Goal: Task Accomplishment & Management: Manage account settings

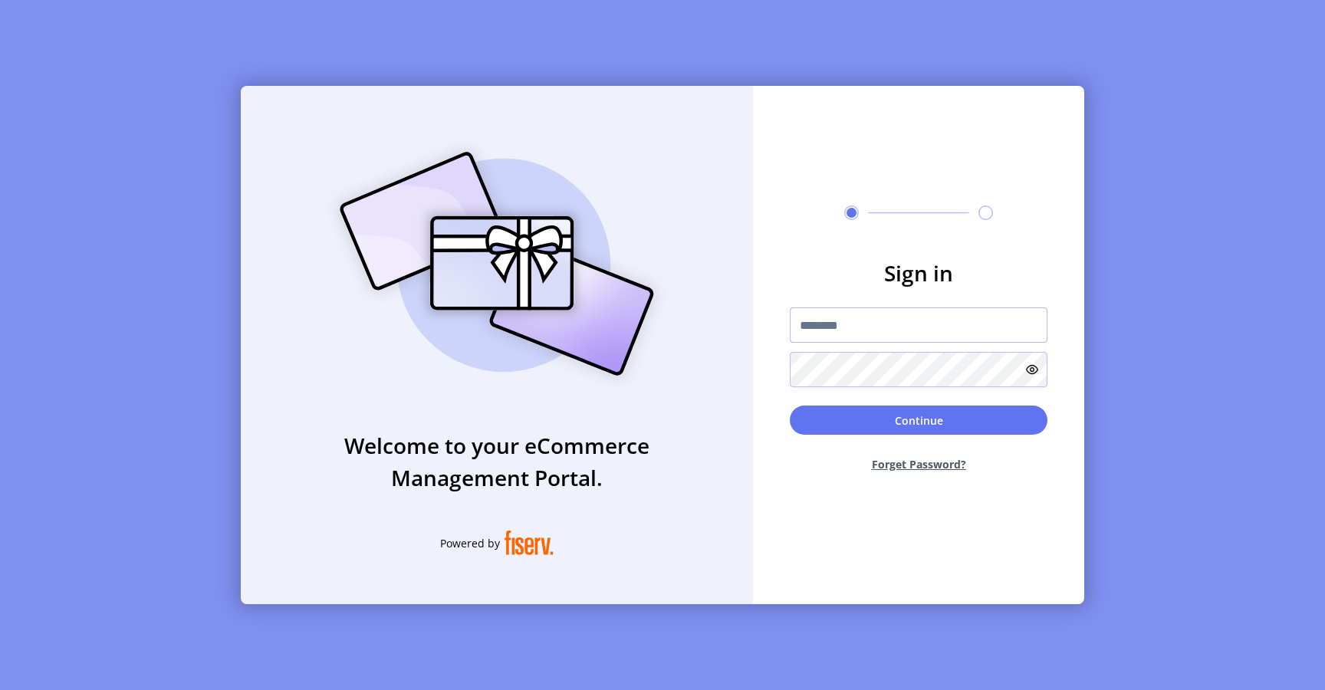
click at [829, 317] on input "text" at bounding box center [919, 324] width 258 height 35
type input "*********"
click at [843, 420] on button "Continue" at bounding box center [919, 420] width 258 height 29
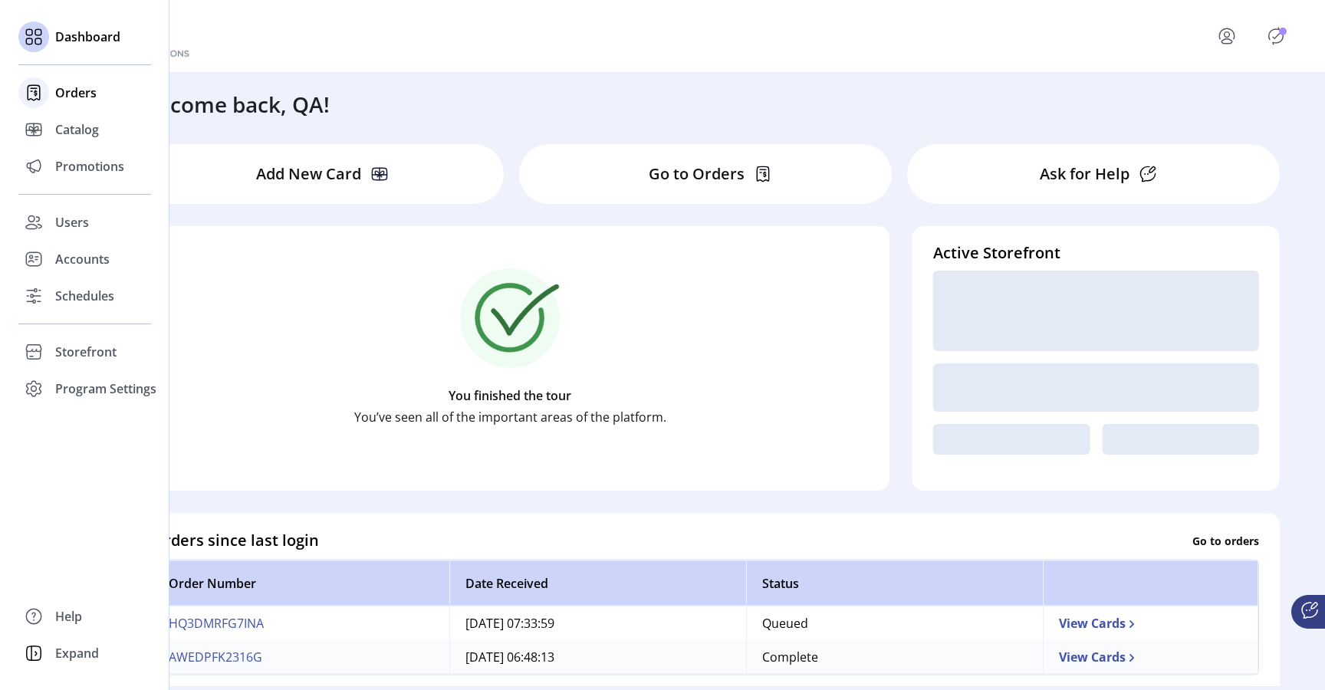
click at [65, 92] on span "Orders" at bounding box center [75, 93] width 41 height 18
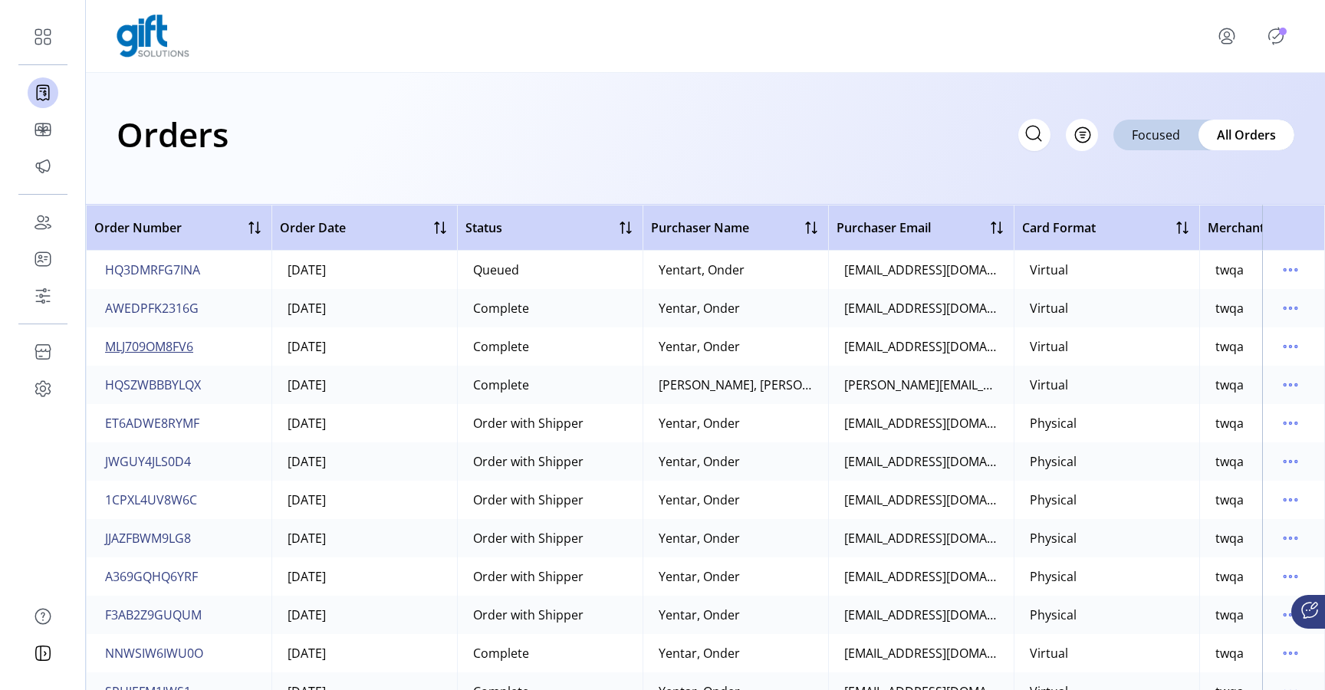
drag, startPoint x: 210, startPoint y: 351, endPoint x: 153, endPoint y: 351, distance: 57.5
click at [153, 351] on td "MLJ709OM8FV6" at bounding box center [179, 346] width 186 height 38
click at [159, 343] on span "MLJ709OM8FV6" at bounding box center [149, 346] width 88 height 18
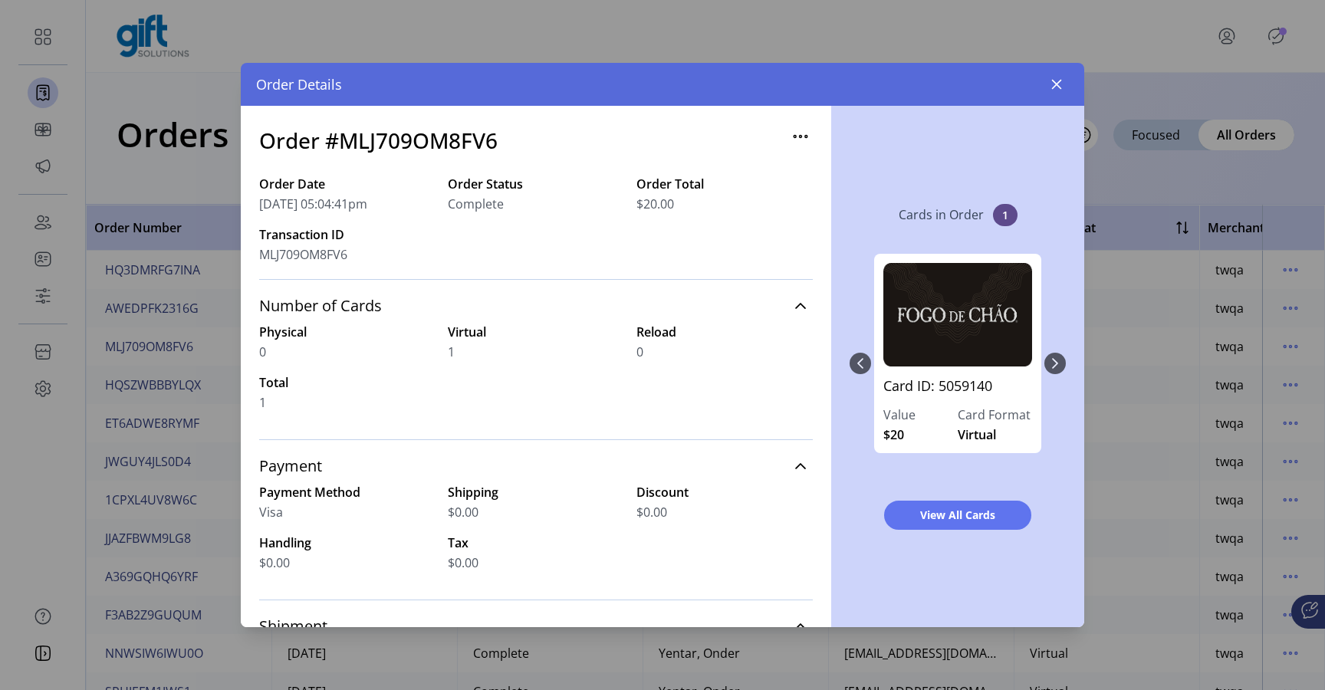
click at [429, 143] on h3 "Order #MLJ709OM8FV6" at bounding box center [378, 140] width 238 height 32
copy h3 "MLJ709OM8FV6"
click at [1055, 90] on icon "button" at bounding box center [1056, 84] width 12 height 12
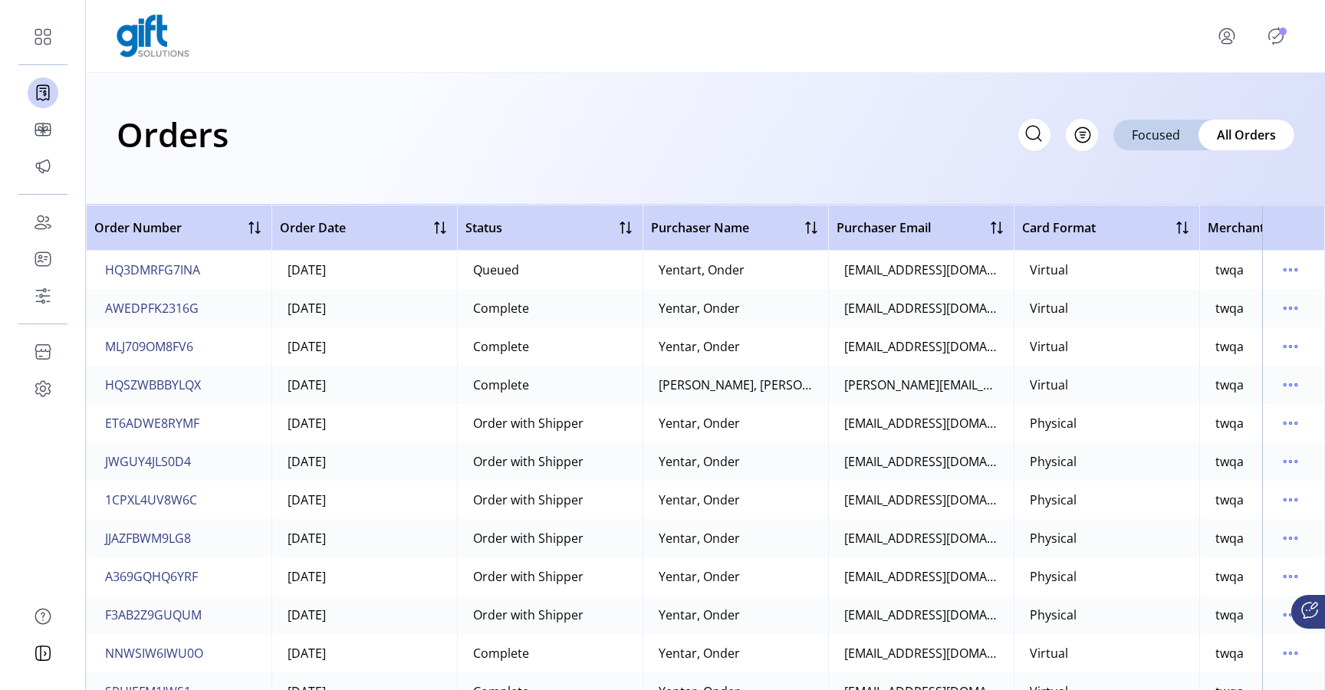
scroll to position [27, 0]
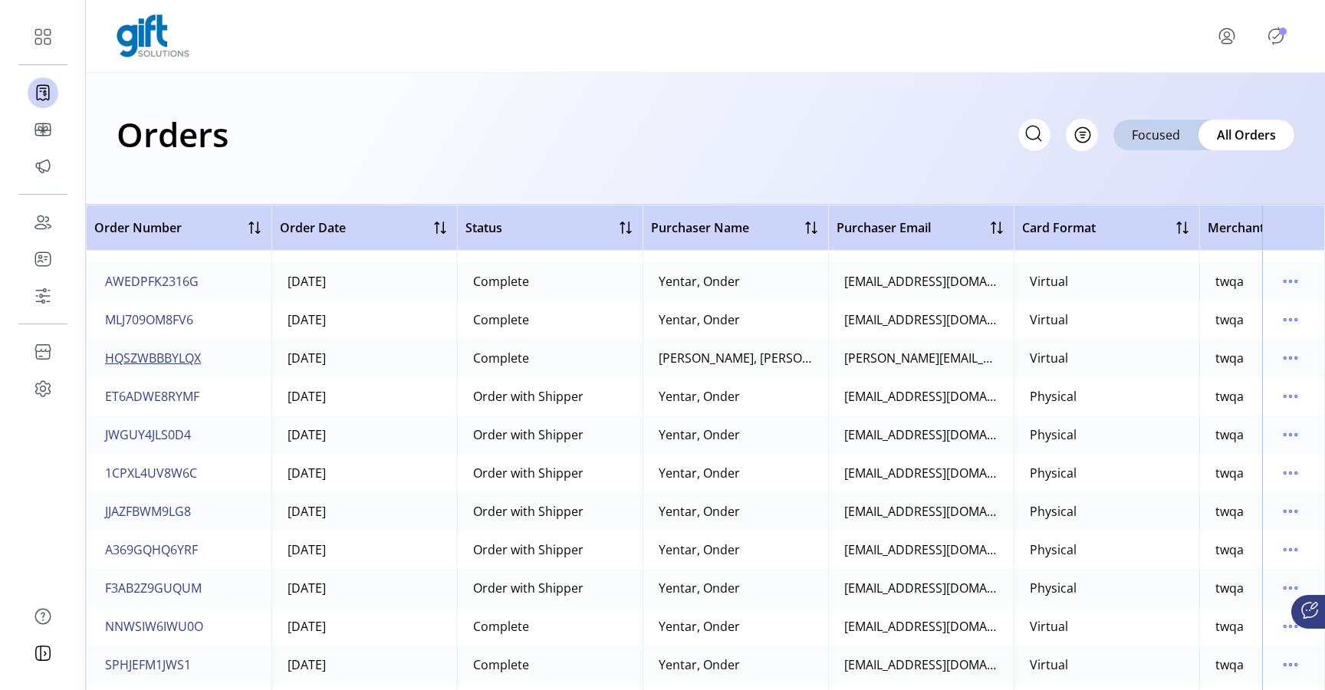
click at [189, 357] on span "HQSZWBBBYLQX" at bounding box center [153, 358] width 96 height 18
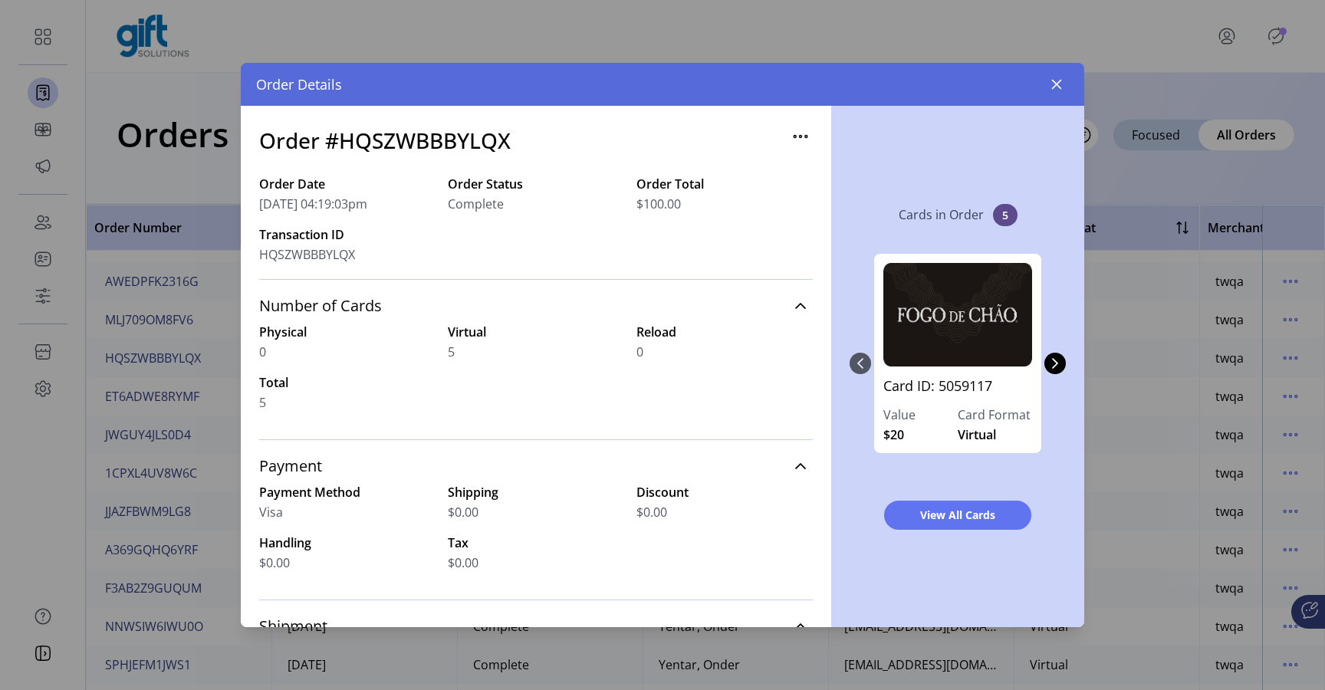
click at [452, 142] on h3 "Order #HQSZWBBBYLQX" at bounding box center [384, 140] width 251 height 32
copy h3 "HQSZWBBBYLQX"
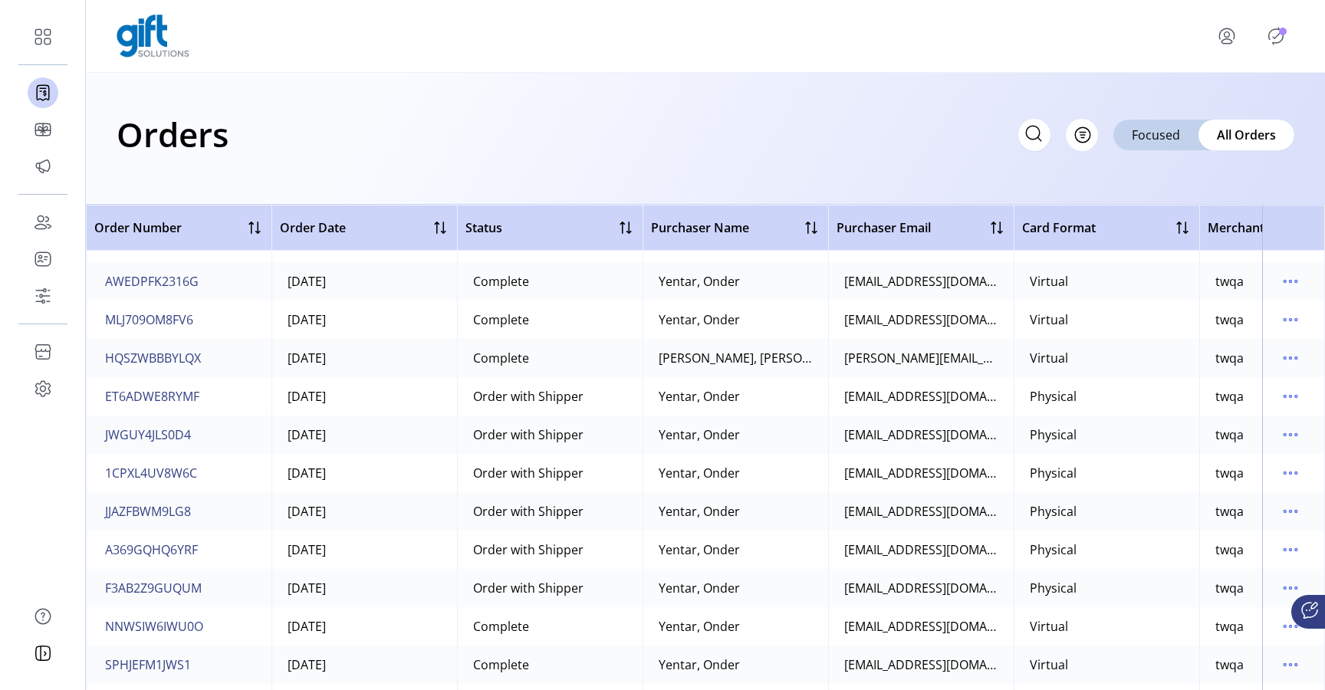
click at [1036, 141] on icon at bounding box center [1033, 133] width 25 height 25
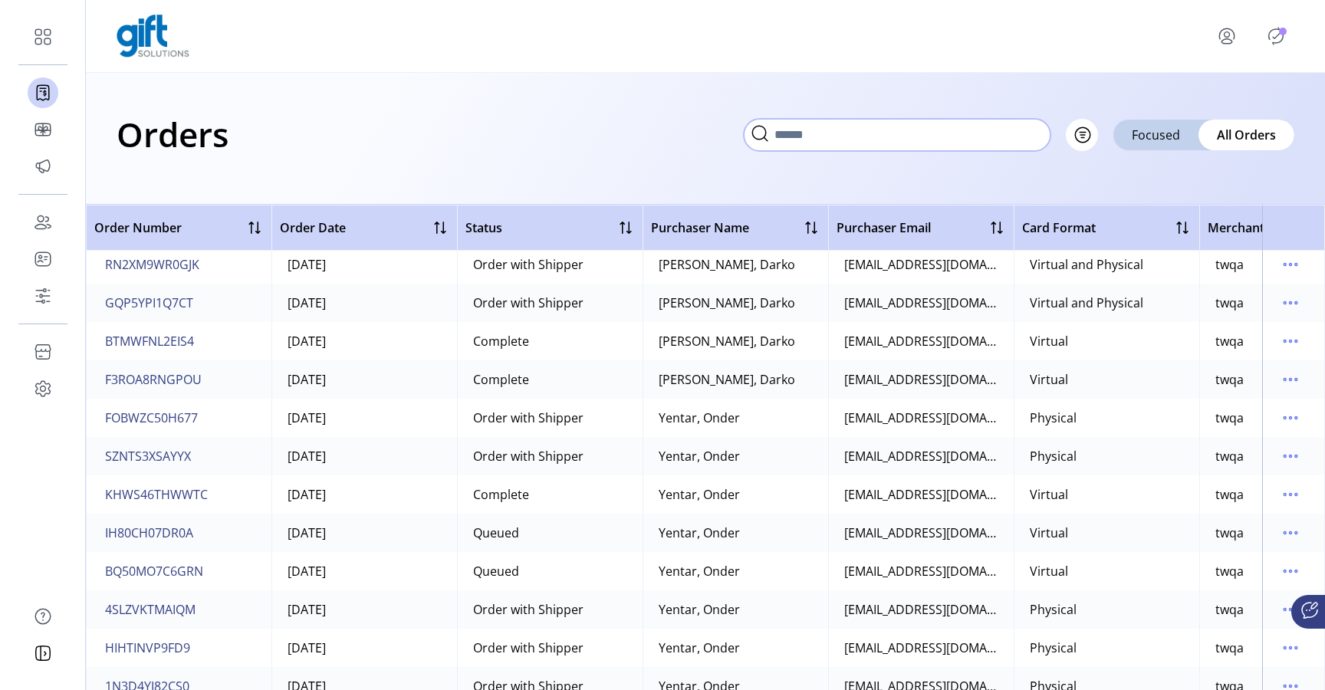
scroll to position [3460, 0]
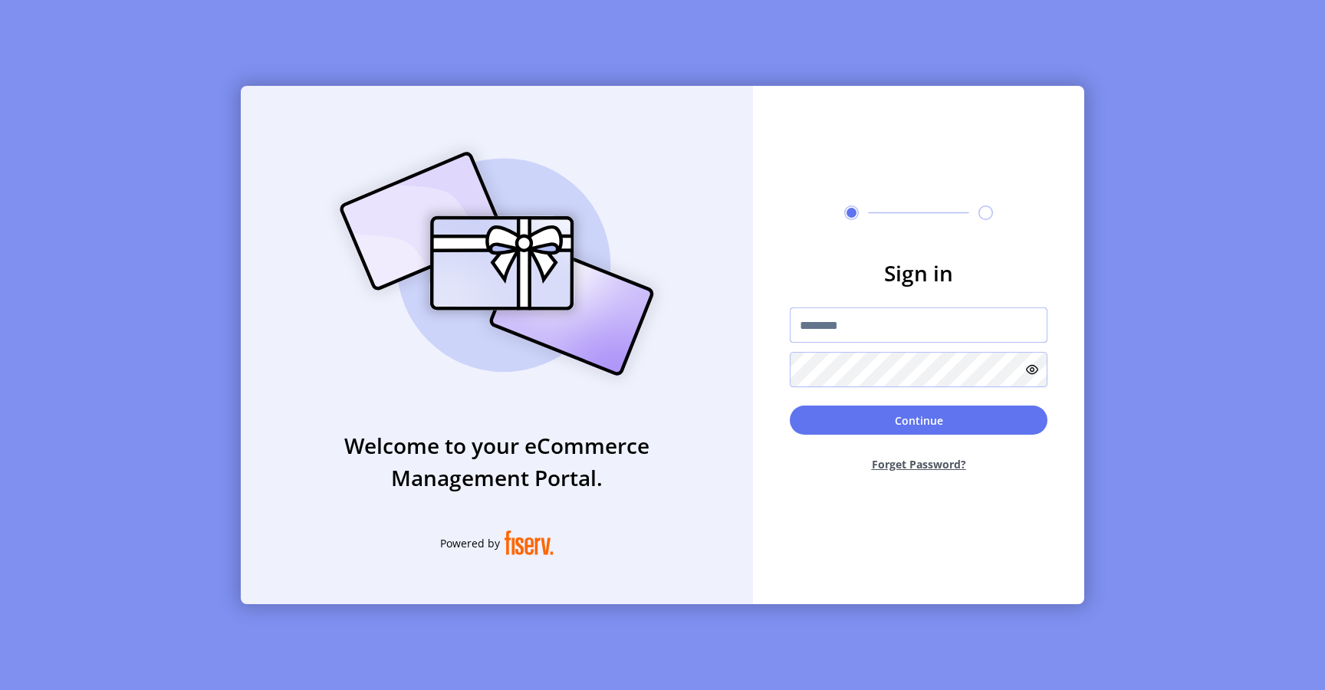
click at [861, 325] on input "text" at bounding box center [919, 324] width 258 height 35
type input "*********"
click at [818, 420] on button "Continue" at bounding box center [919, 420] width 258 height 29
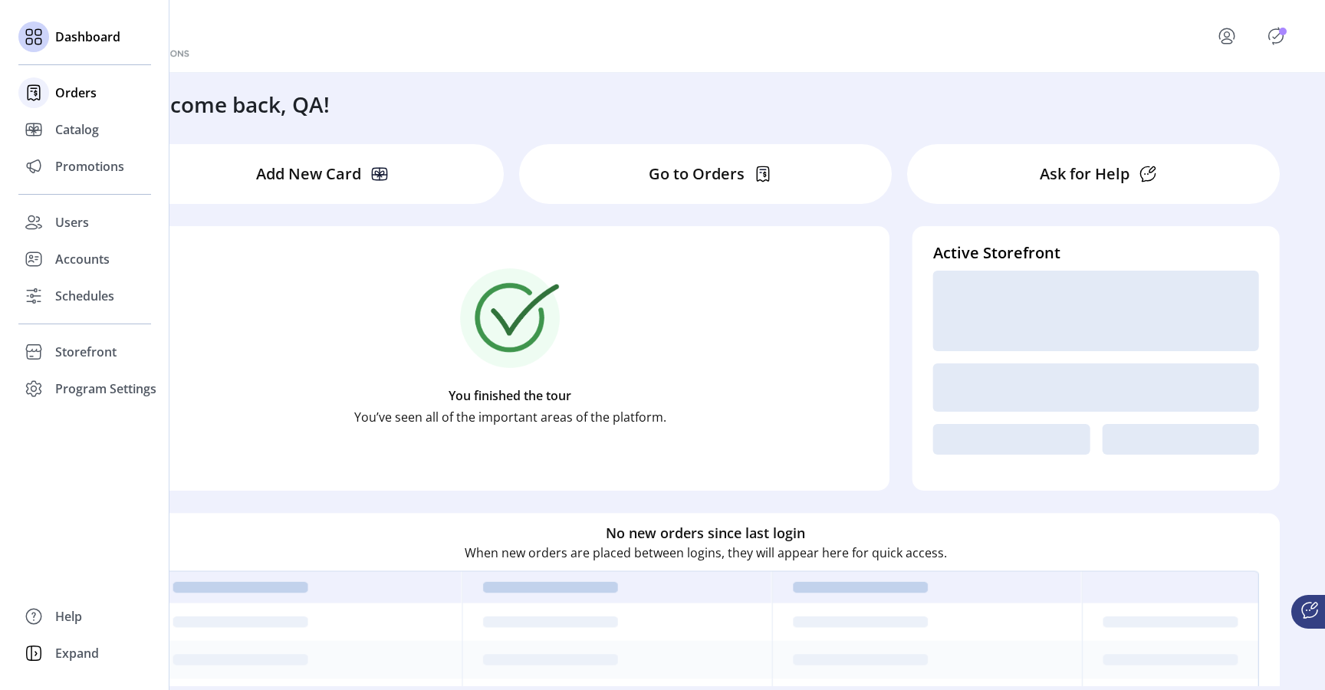
click at [75, 95] on span "Orders" at bounding box center [75, 93] width 41 height 18
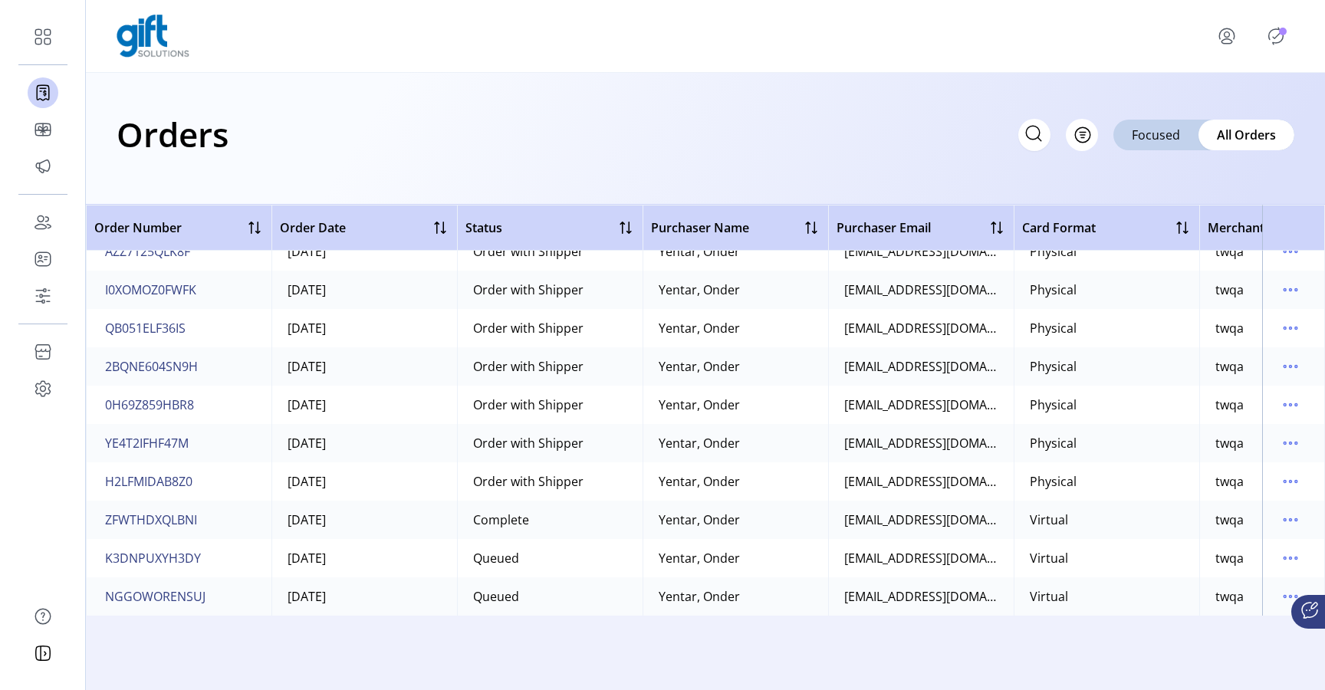
scroll to position [903, 0]
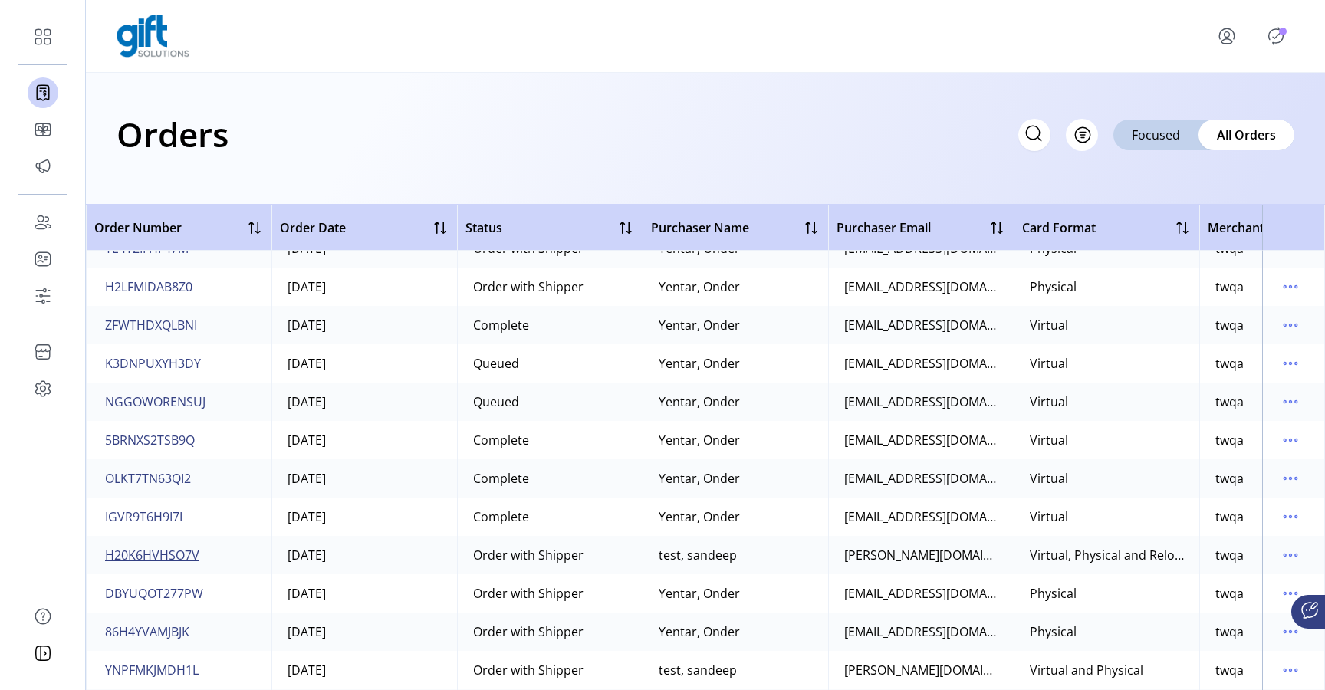
click at [161, 556] on span "H20K6HVHSO7V" at bounding box center [152, 555] width 94 height 18
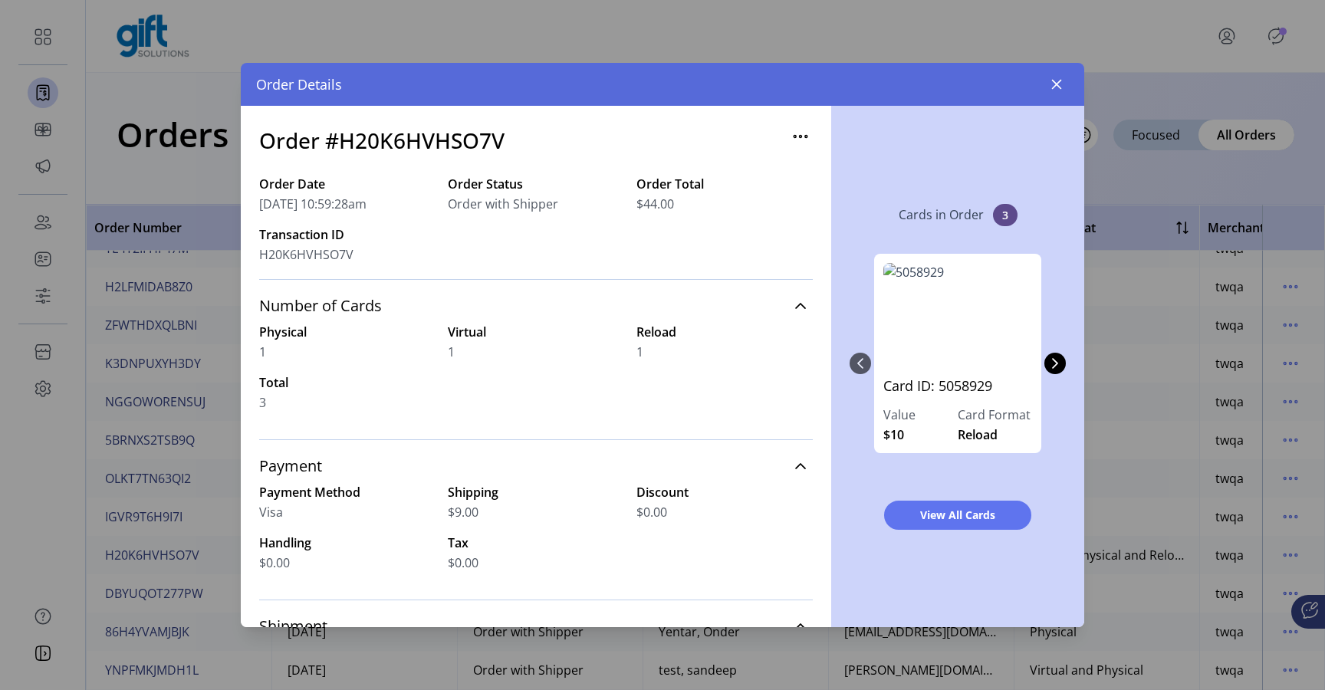
click at [389, 133] on h3 "Order #H20K6HVHSO7V" at bounding box center [381, 140] width 245 height 32
copy h3 "H20K6HVHSO7V"
